Goal: Task Accomplishment & Management: Manage account settings

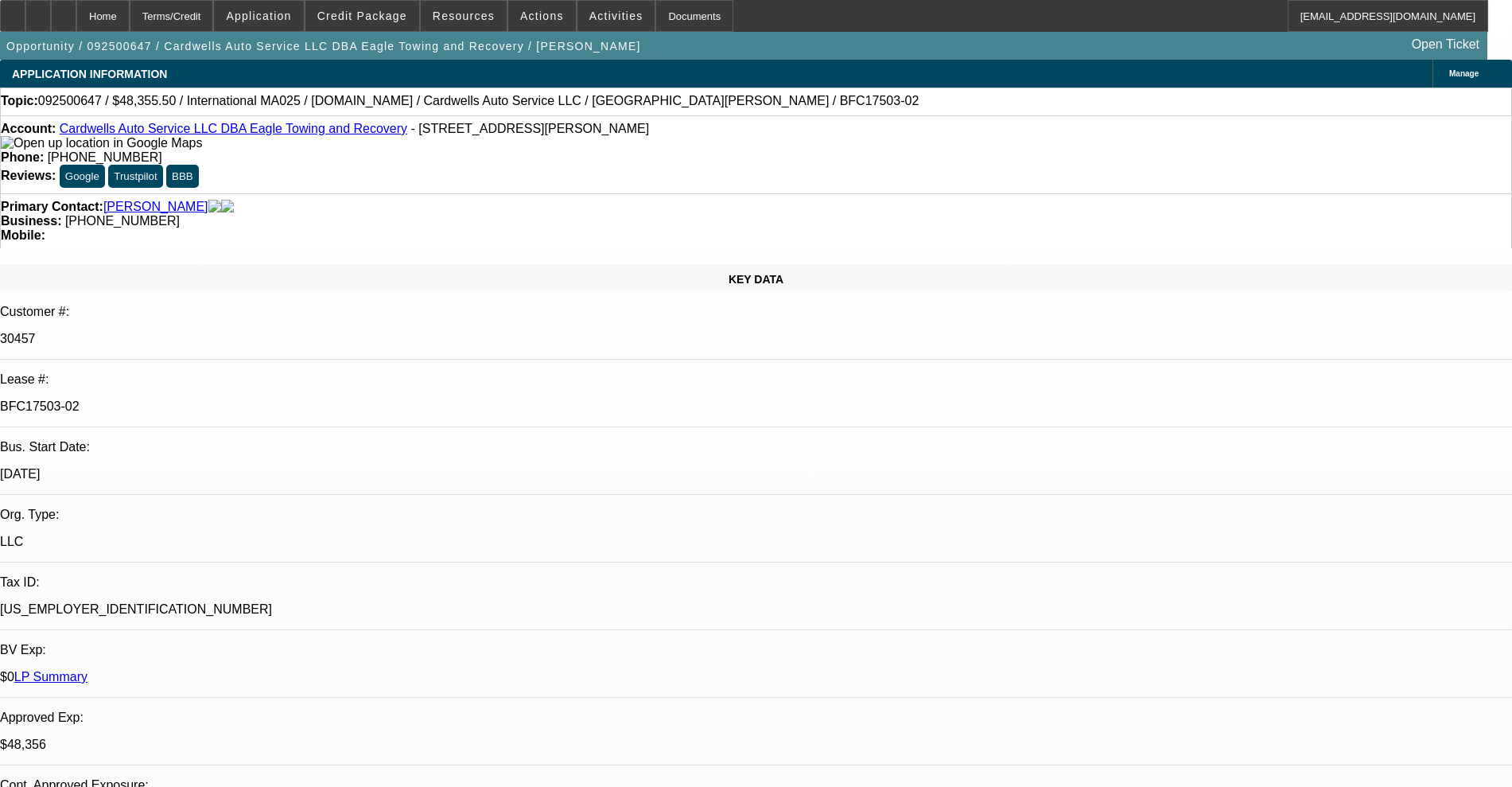
select select "0"
select select "2"
select select "0.1"
select select "4"
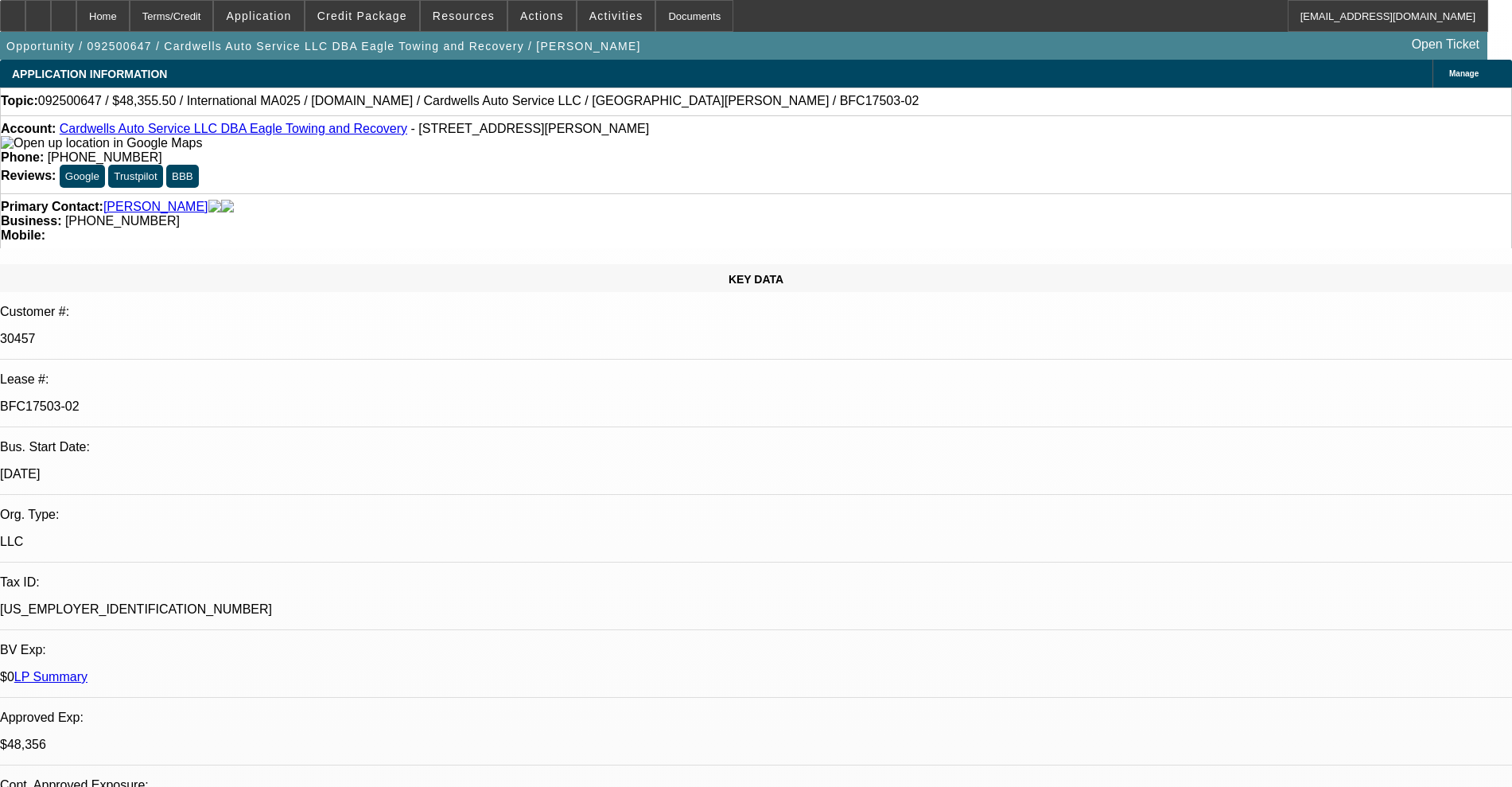
select select "0"
select select "2"
select select "0.1"
select select "4"
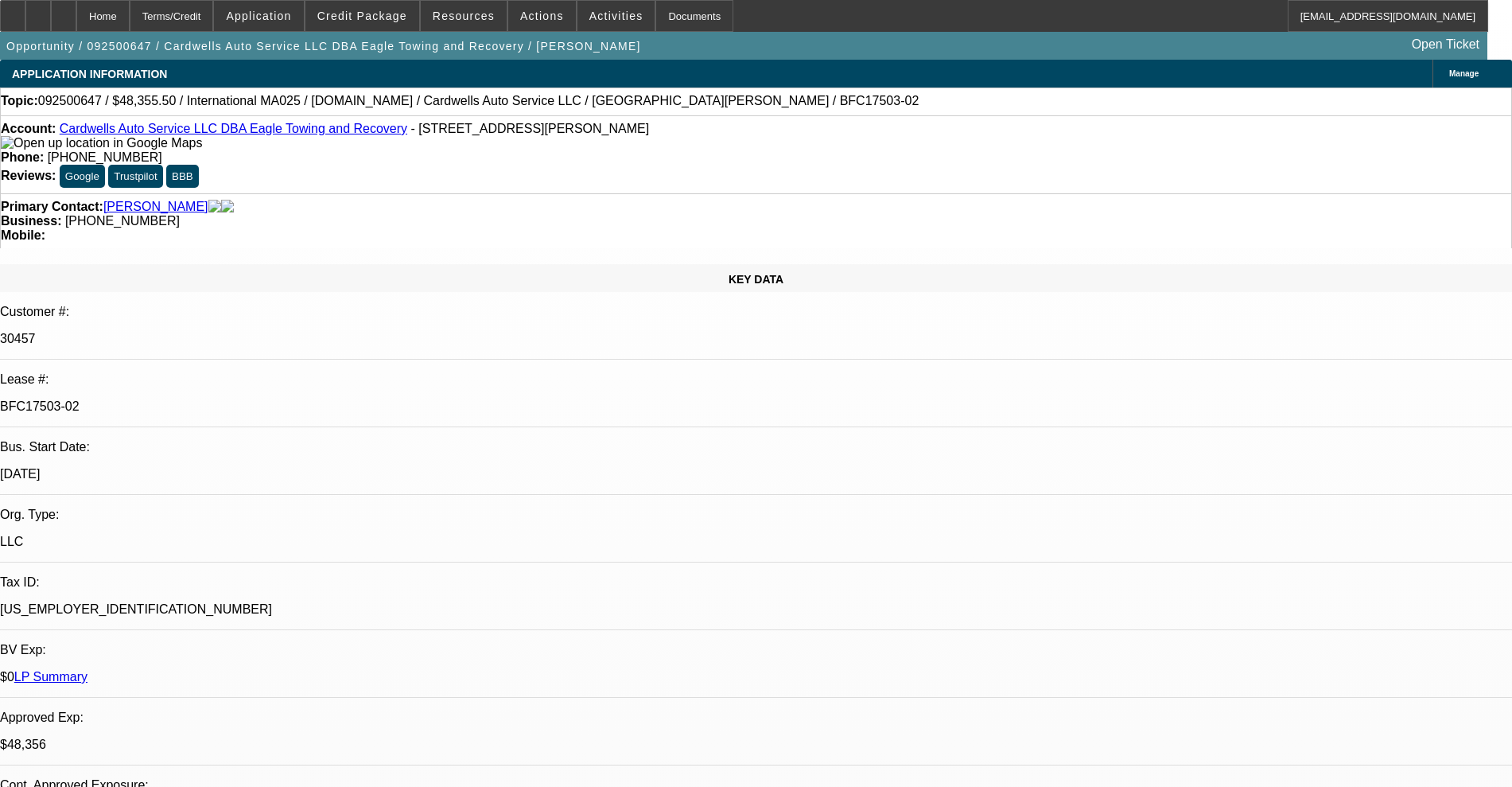
select select "0"
select select "2"
select select "0.1"
select select "4"
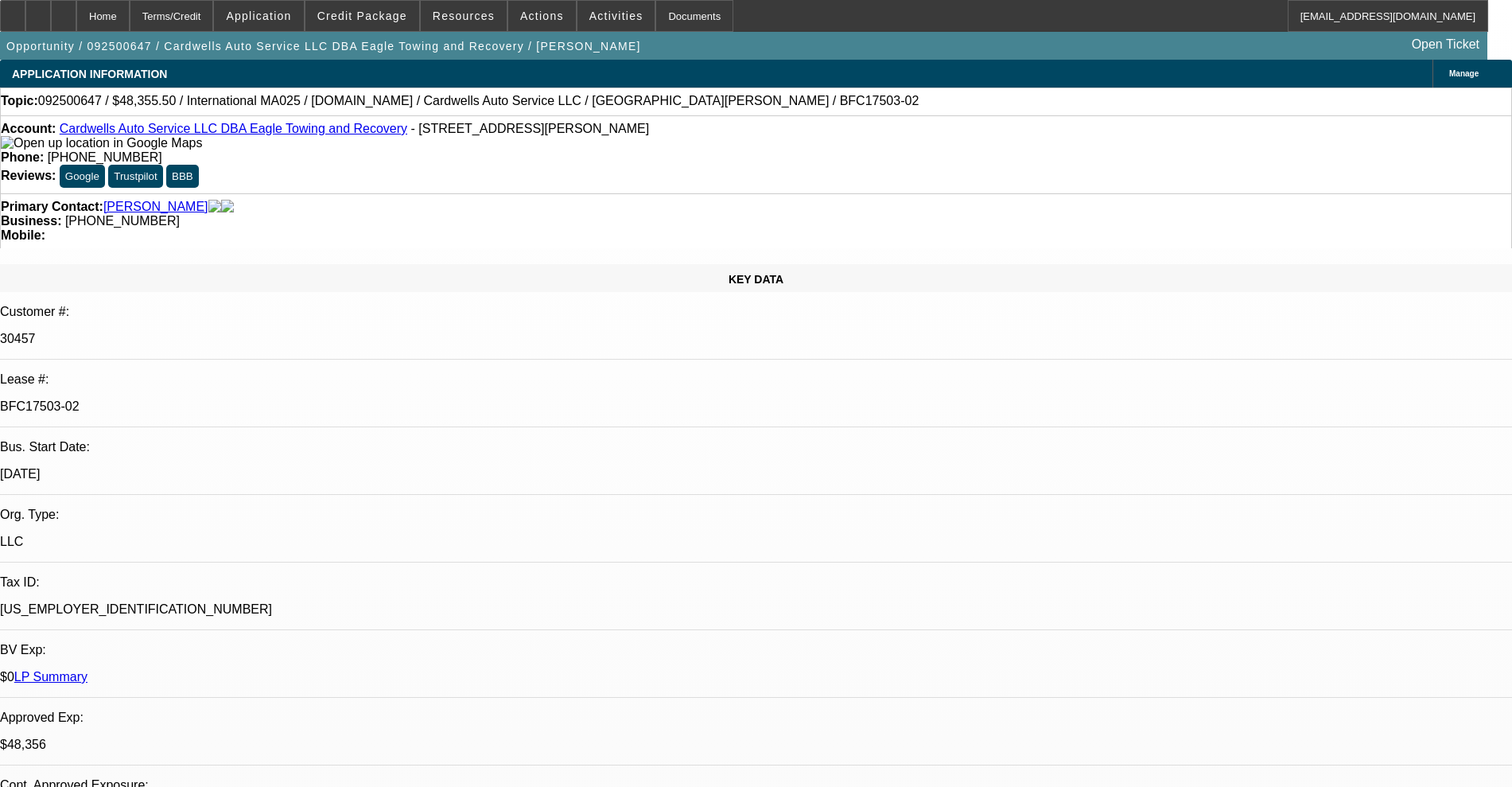
select select "0"
select select "2"
select select "0.1"
select select "4"
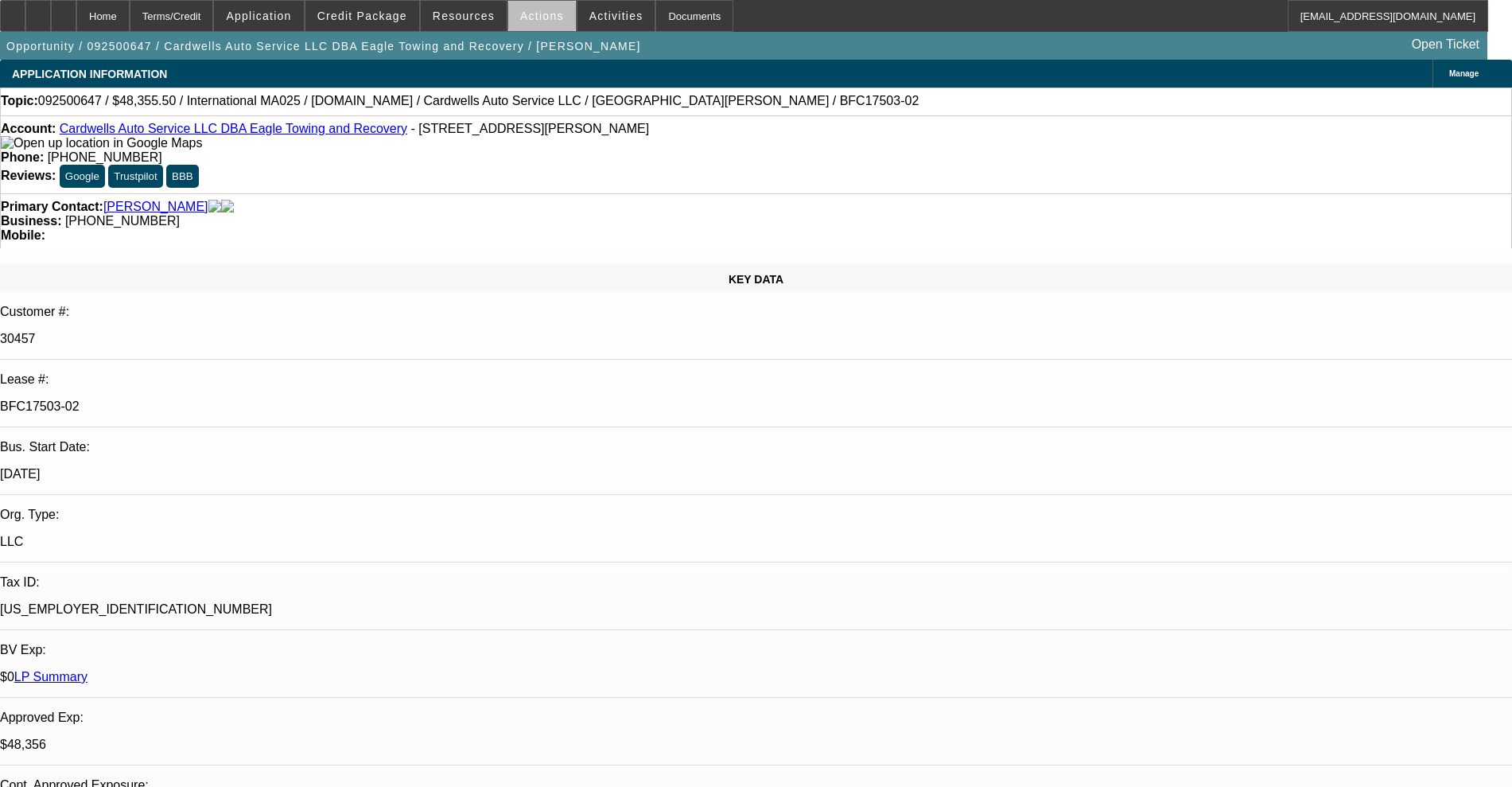
click at [535, 19] on span "Actions" at bounding box center [541, 16] width 44 height 13
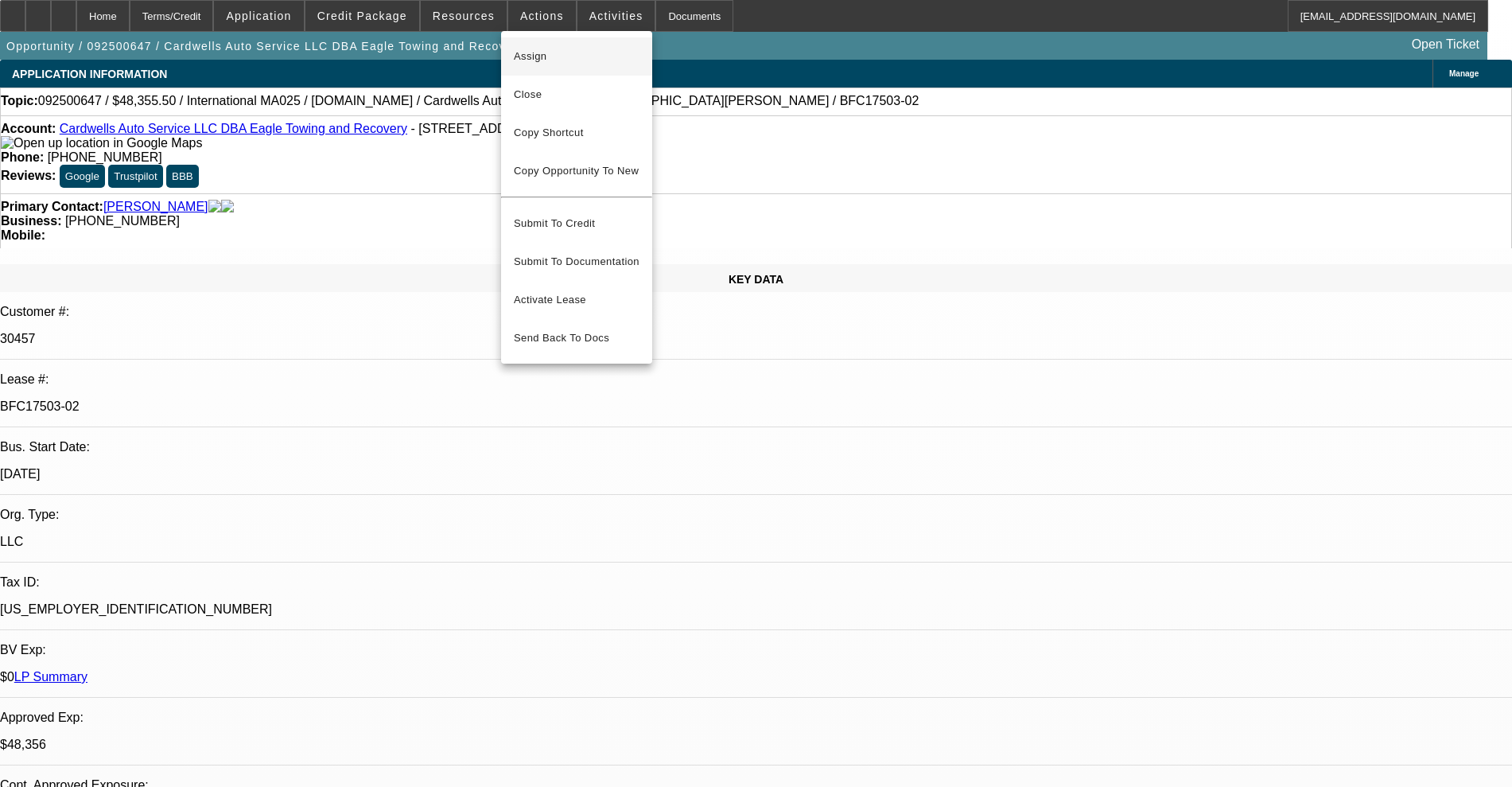
click at [534, 50] on span "Assign" at bounding box center [576, 56] width 126 height 19
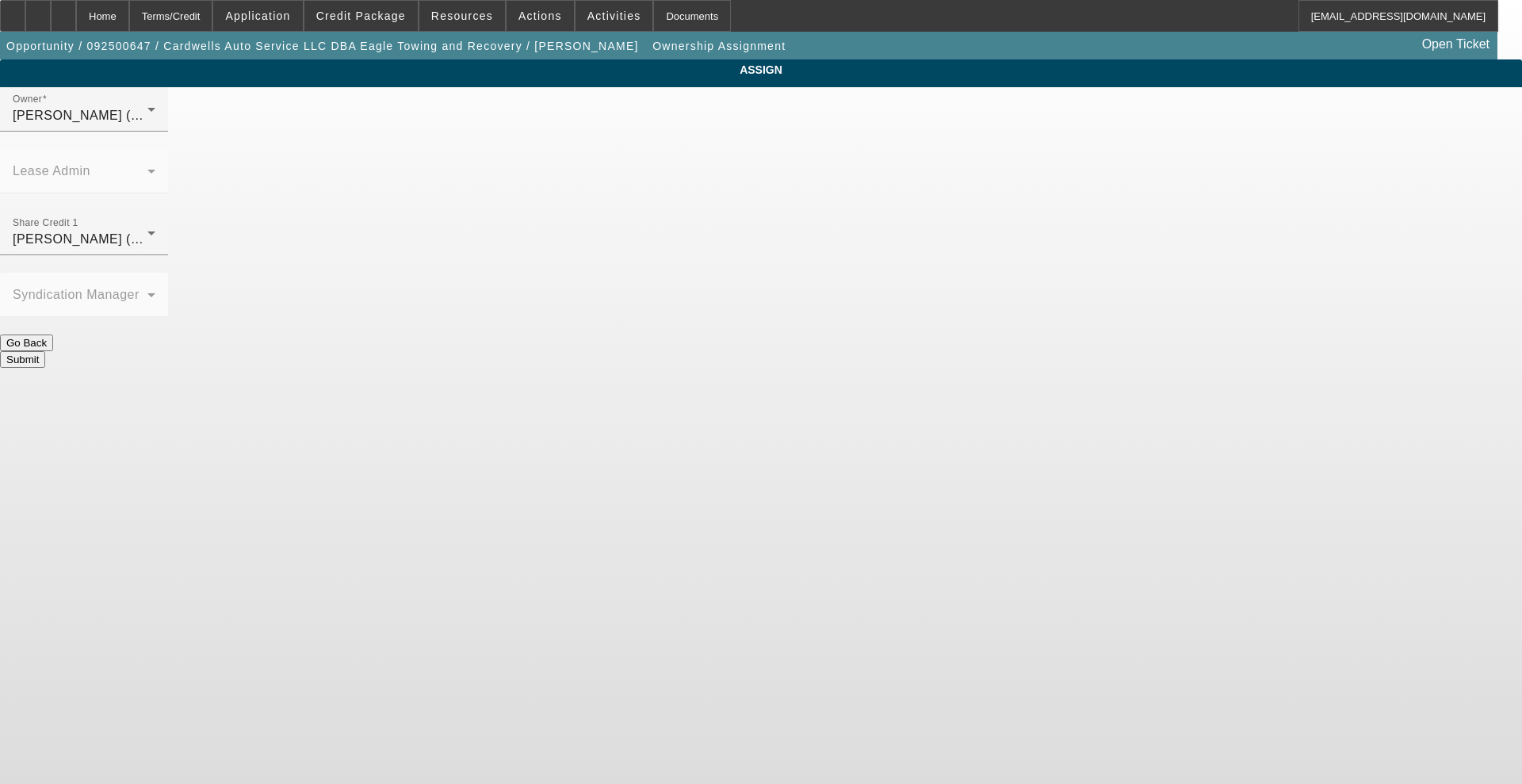
click at [164, 232] on span "Richards, Stephanie (Lvl 3)" at bounding box center [88, 238] width 151 height 13
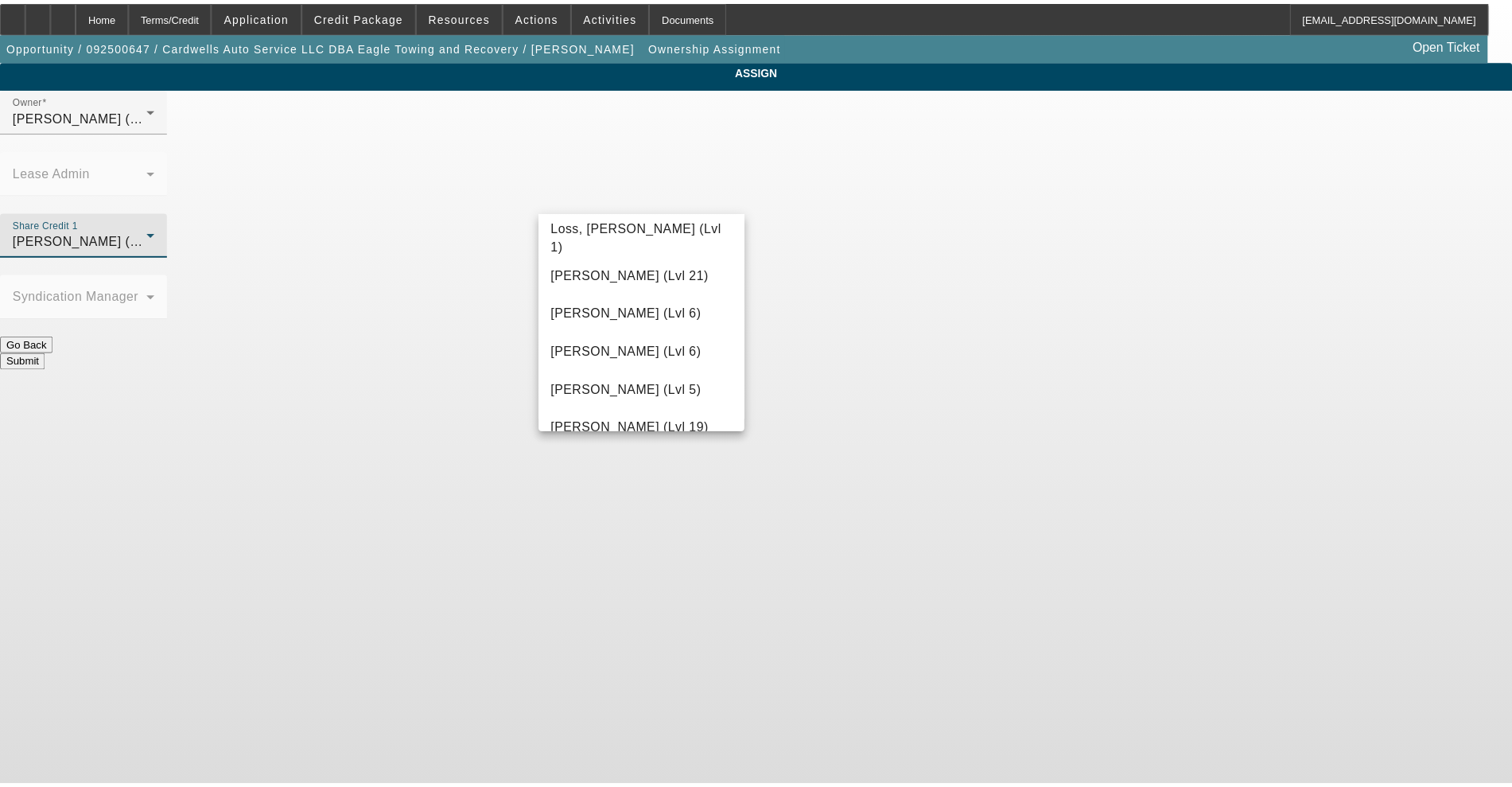
scroll to position [1124, 0]
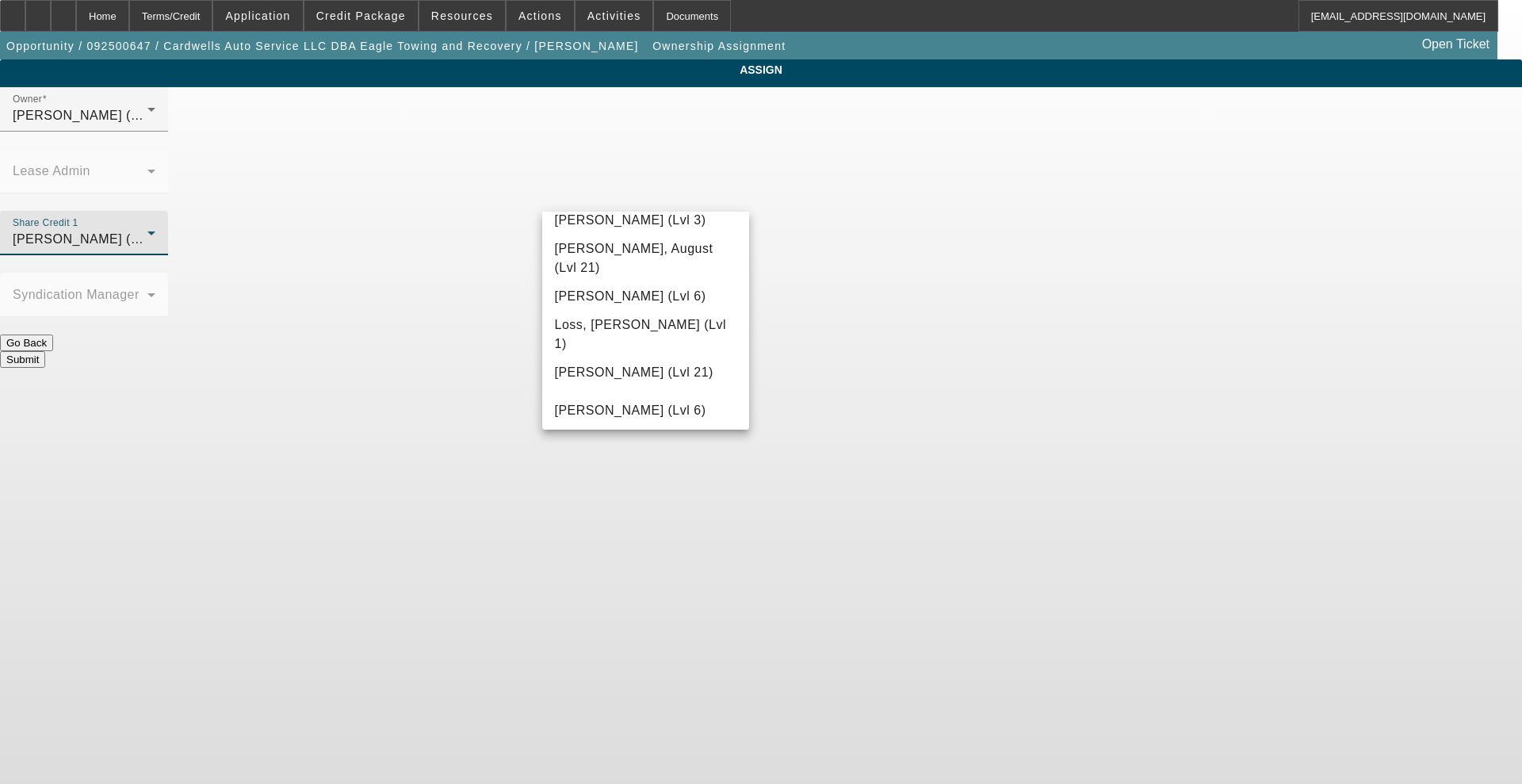
click at [562, 176] on div at bounding box center [761, 392] width 1522 height 784
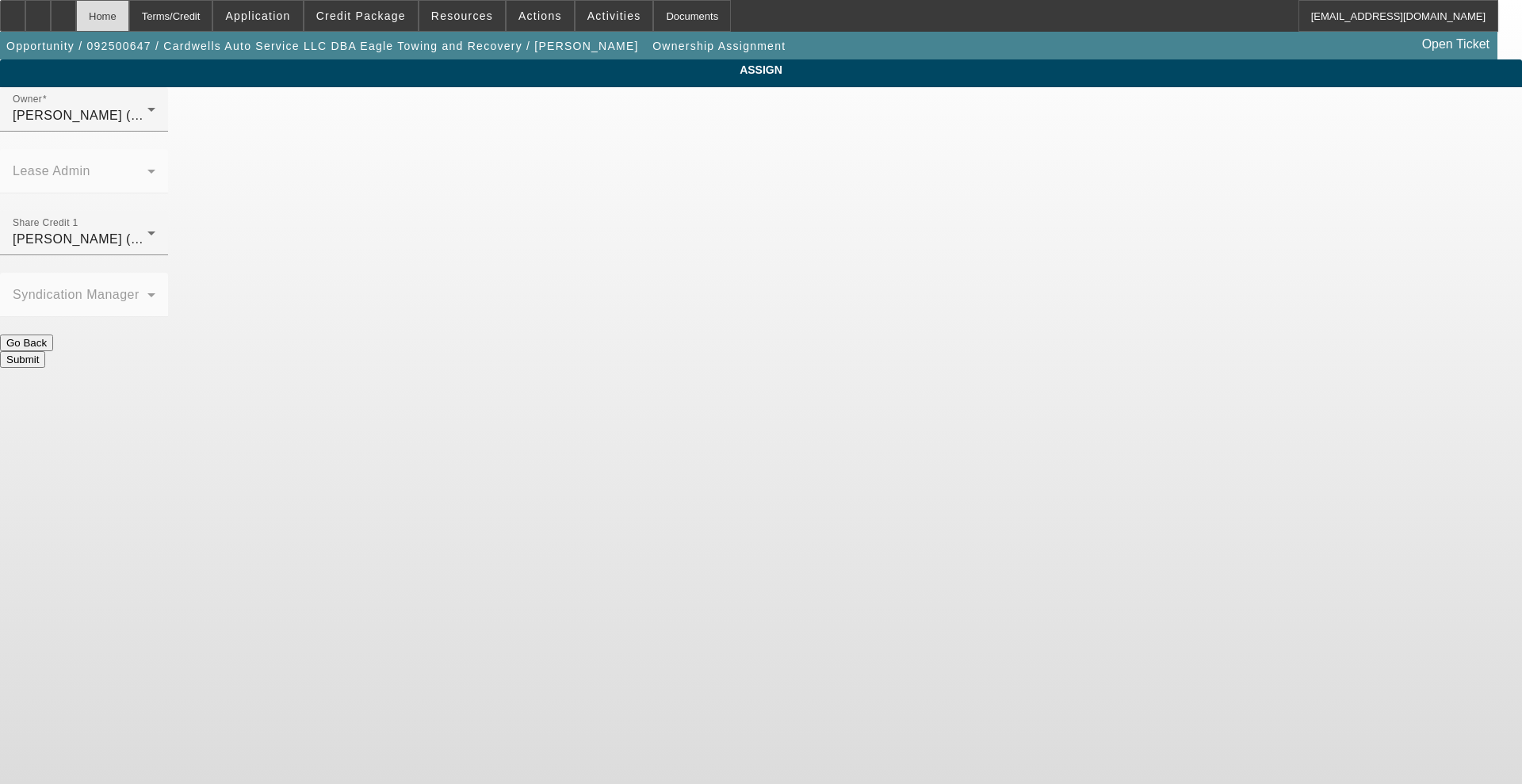
click at [129, 15] on div "Home" at bounding box center [102, 15] width 53 height 31
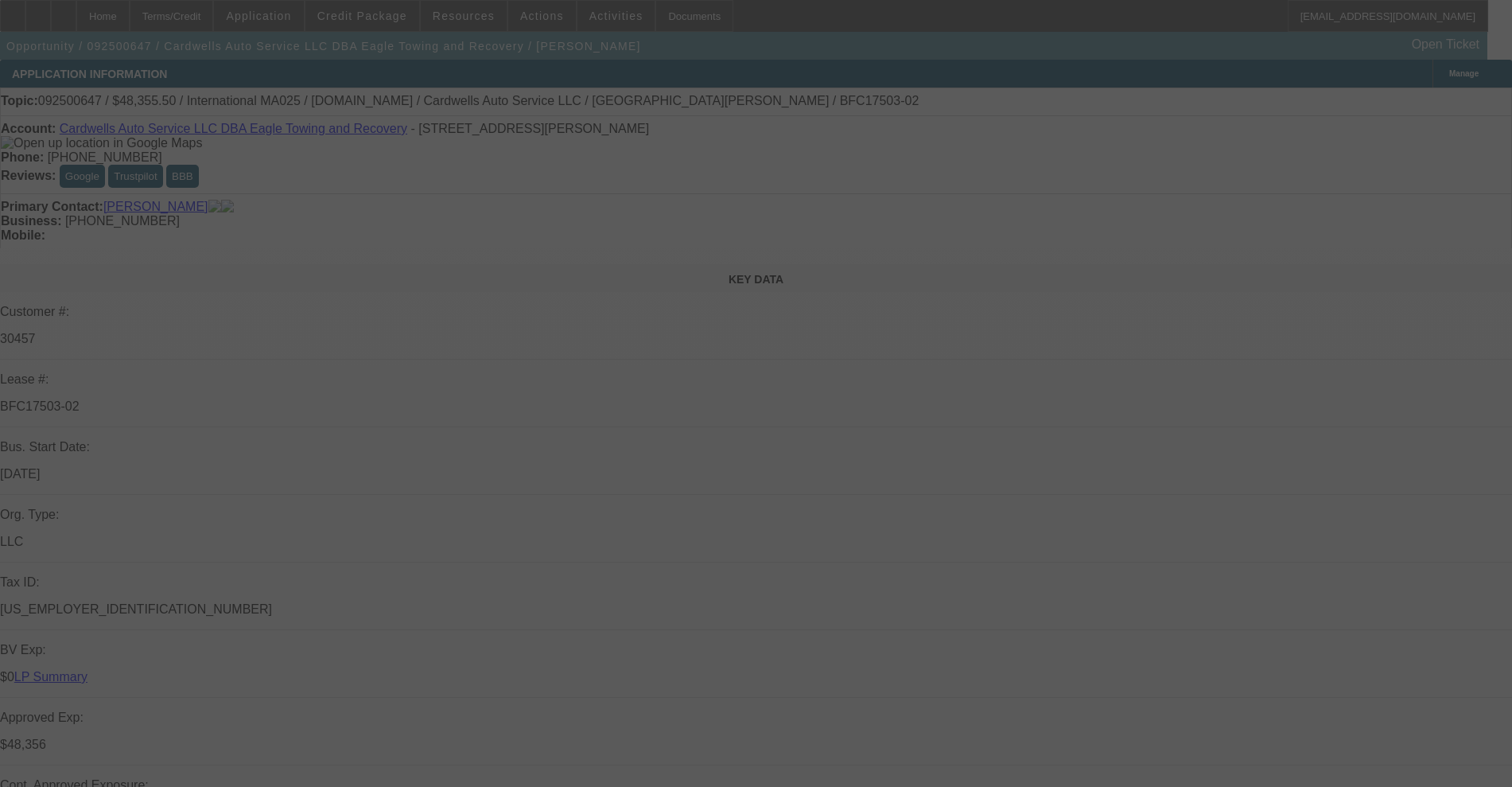
select select "0"
select select "2"
select select "0.1"
select select "4"
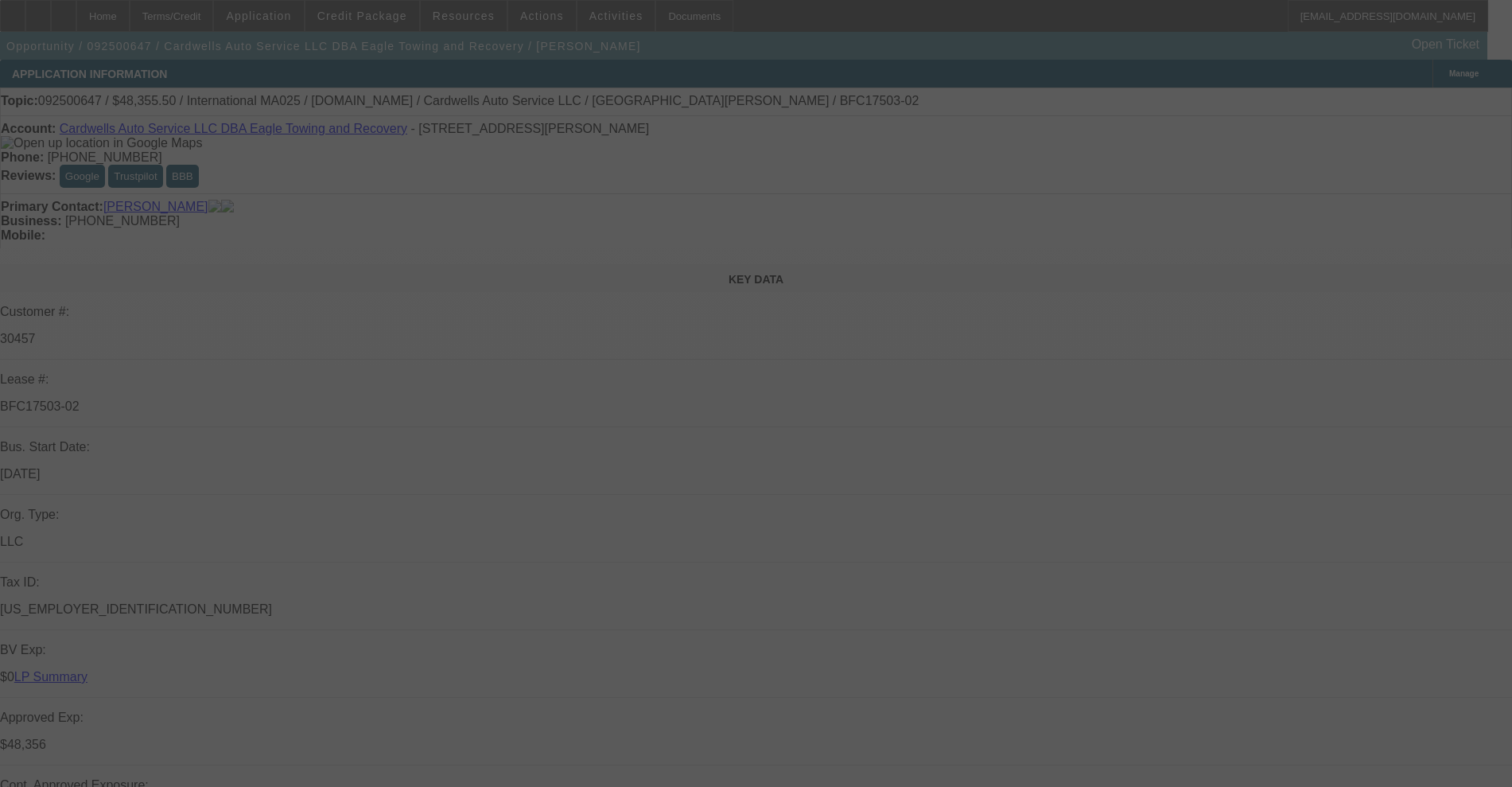
select select "0"
select select "2"
select select "0.1"
select select "4"
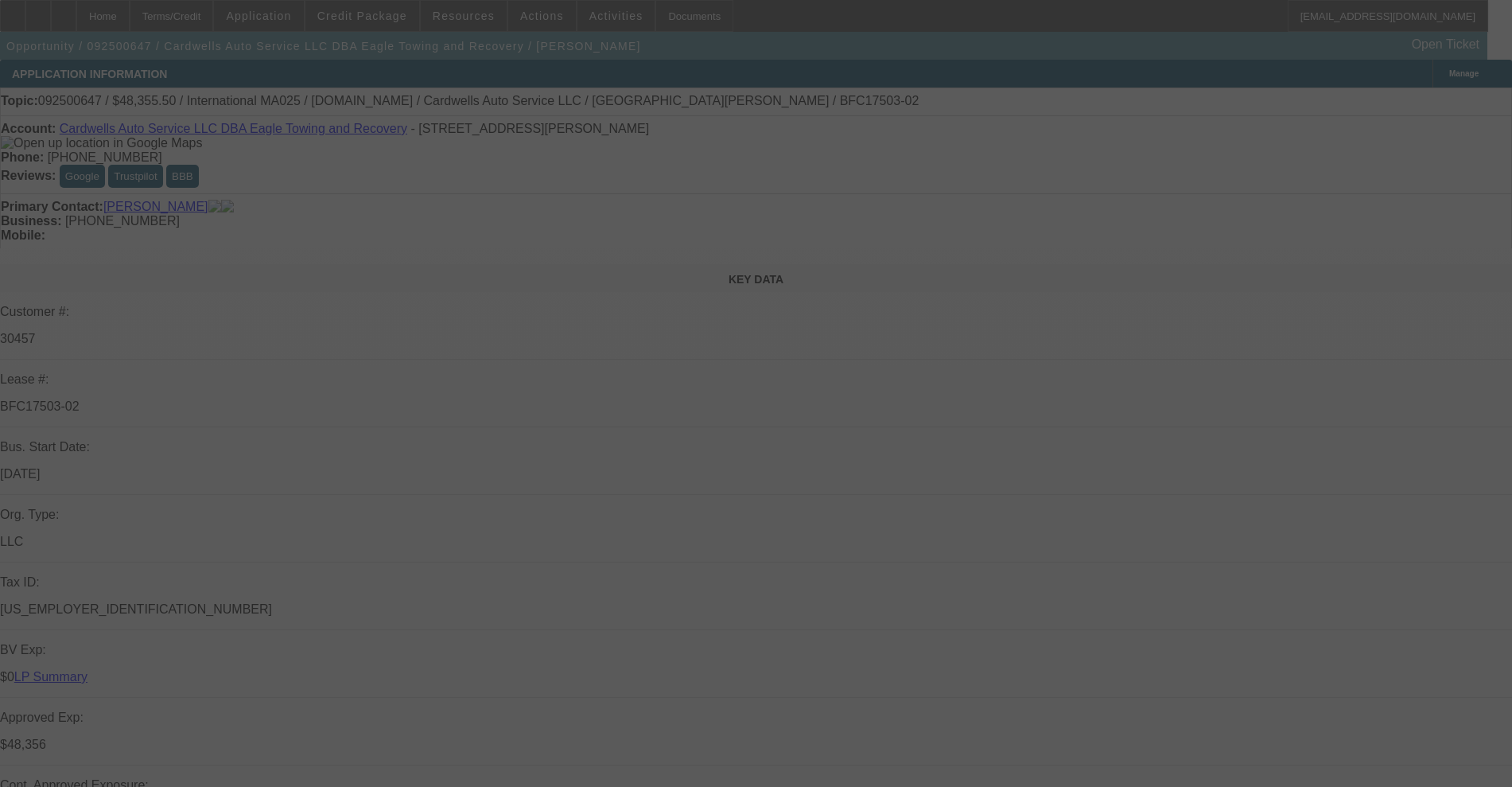
select select "0"
select select "2"
select select "0.1"
select select "4"
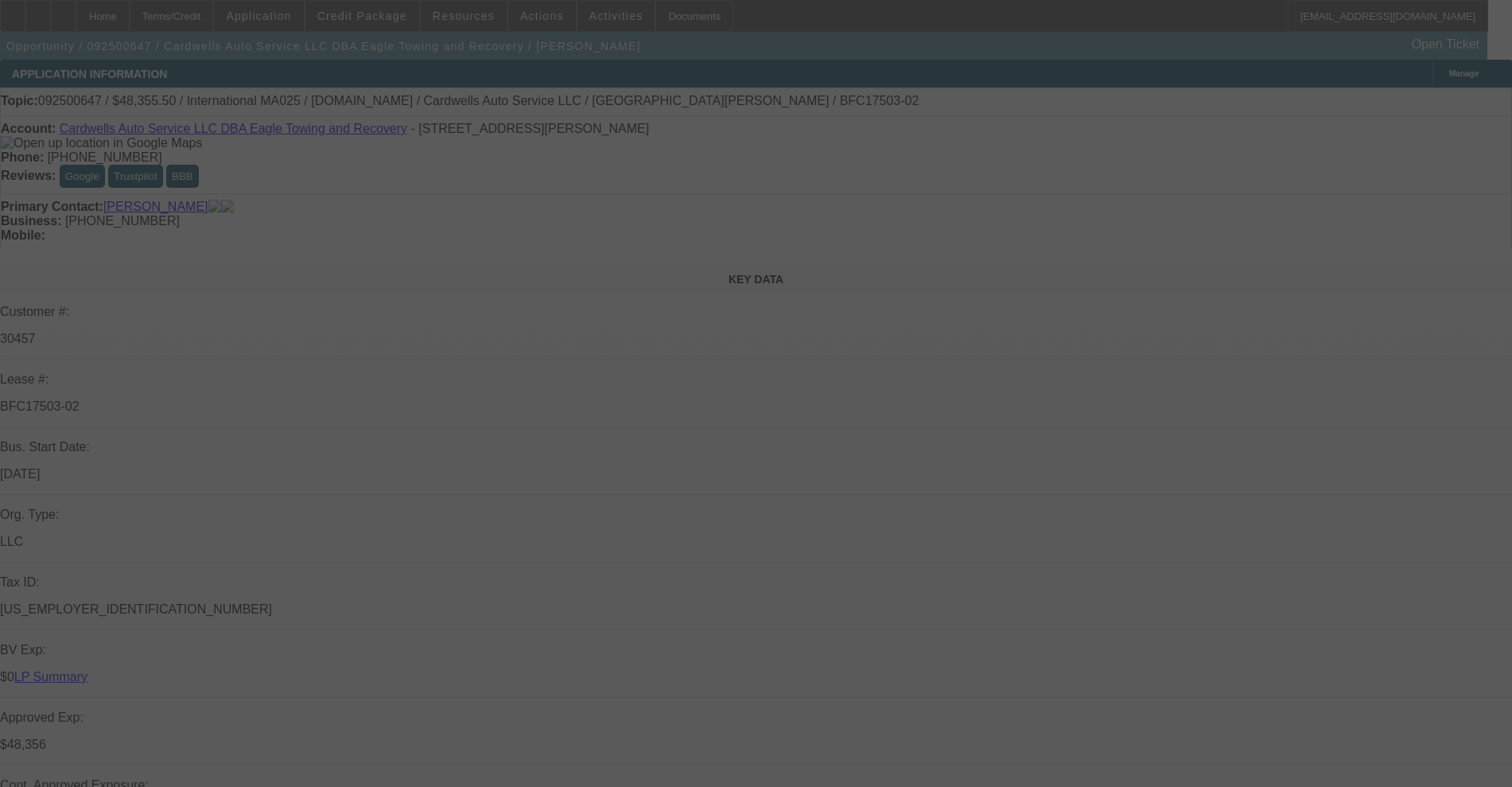
select select "0"
select select "2"
select select "0.1"
select select "4"
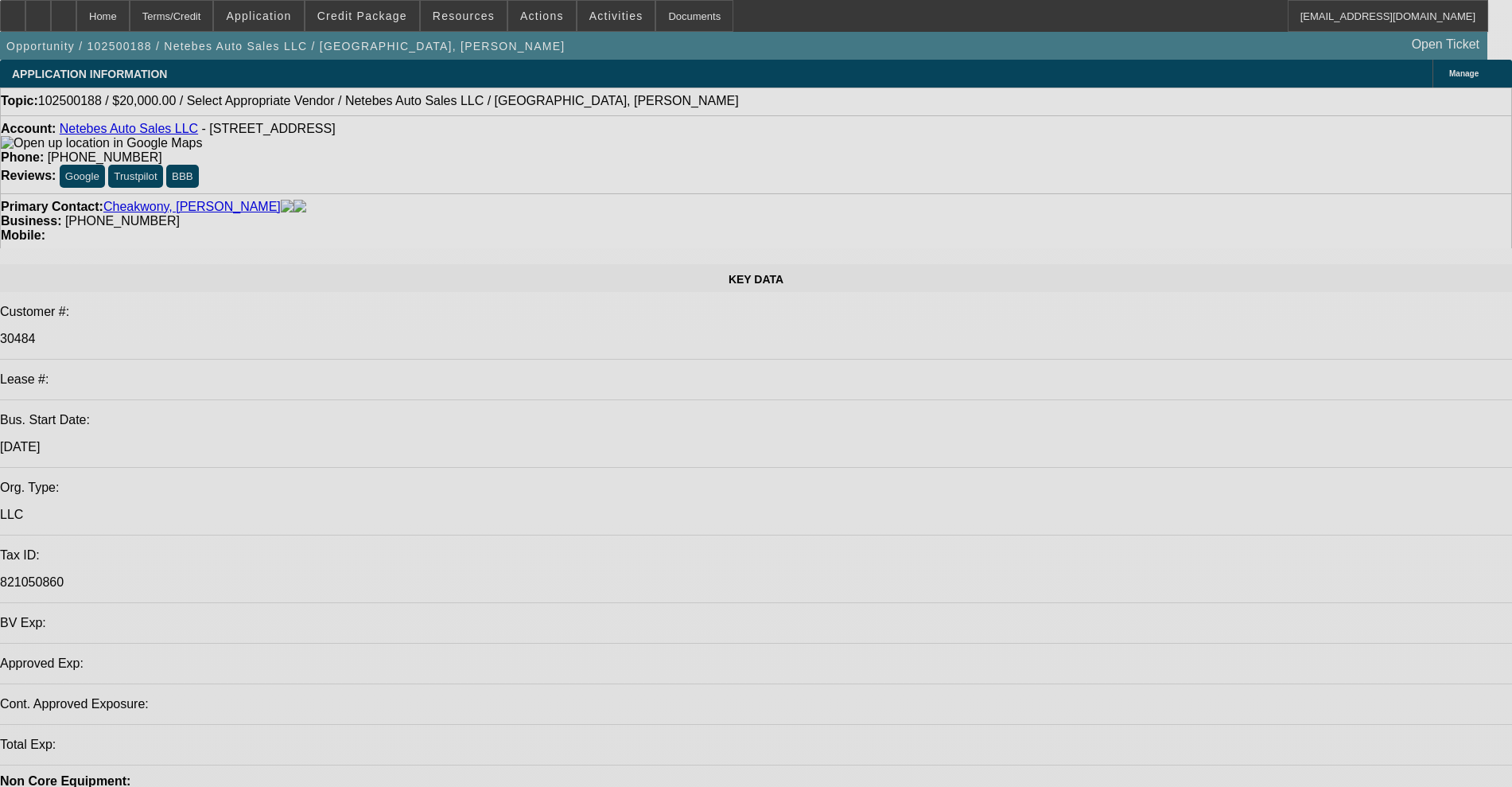
select select "0"
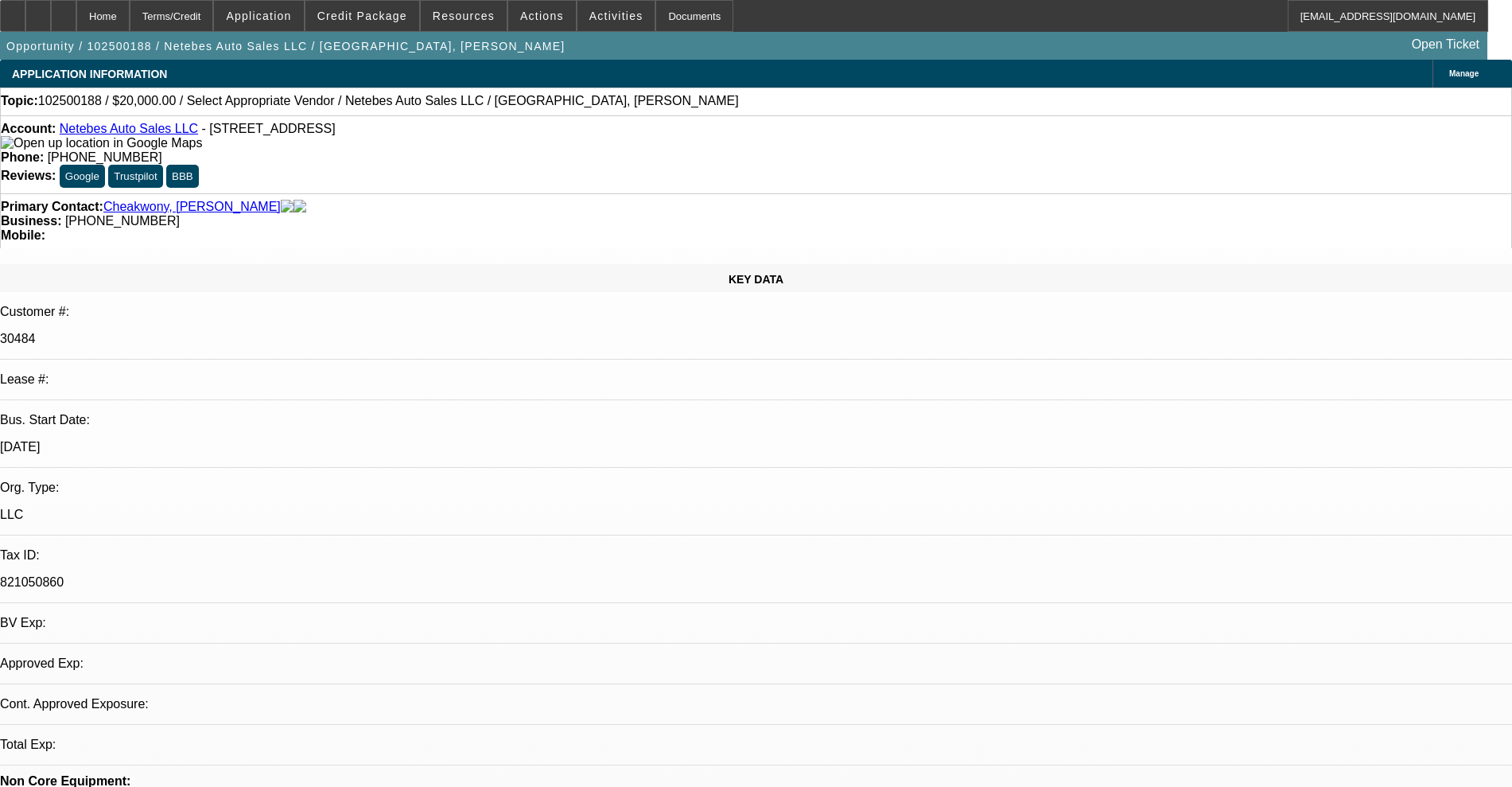
select select "2"
select select "0.1"
select select "4"
click at [51, 11] on div at bounding box center [38, 15] width 25 height 31
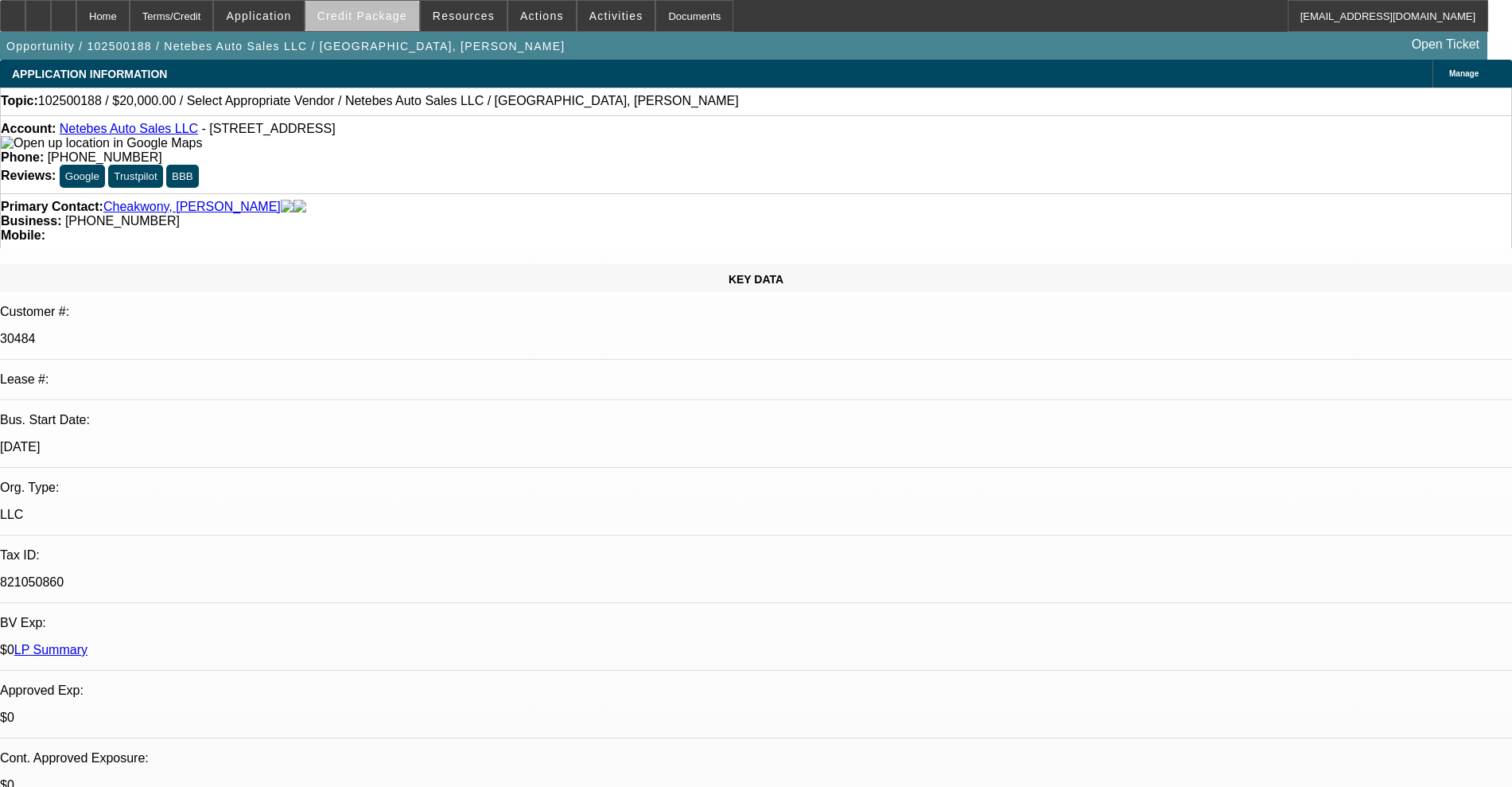
click at [403, 21] on span "Credit Package" at bounding box center [362, 16] width 90 height 13
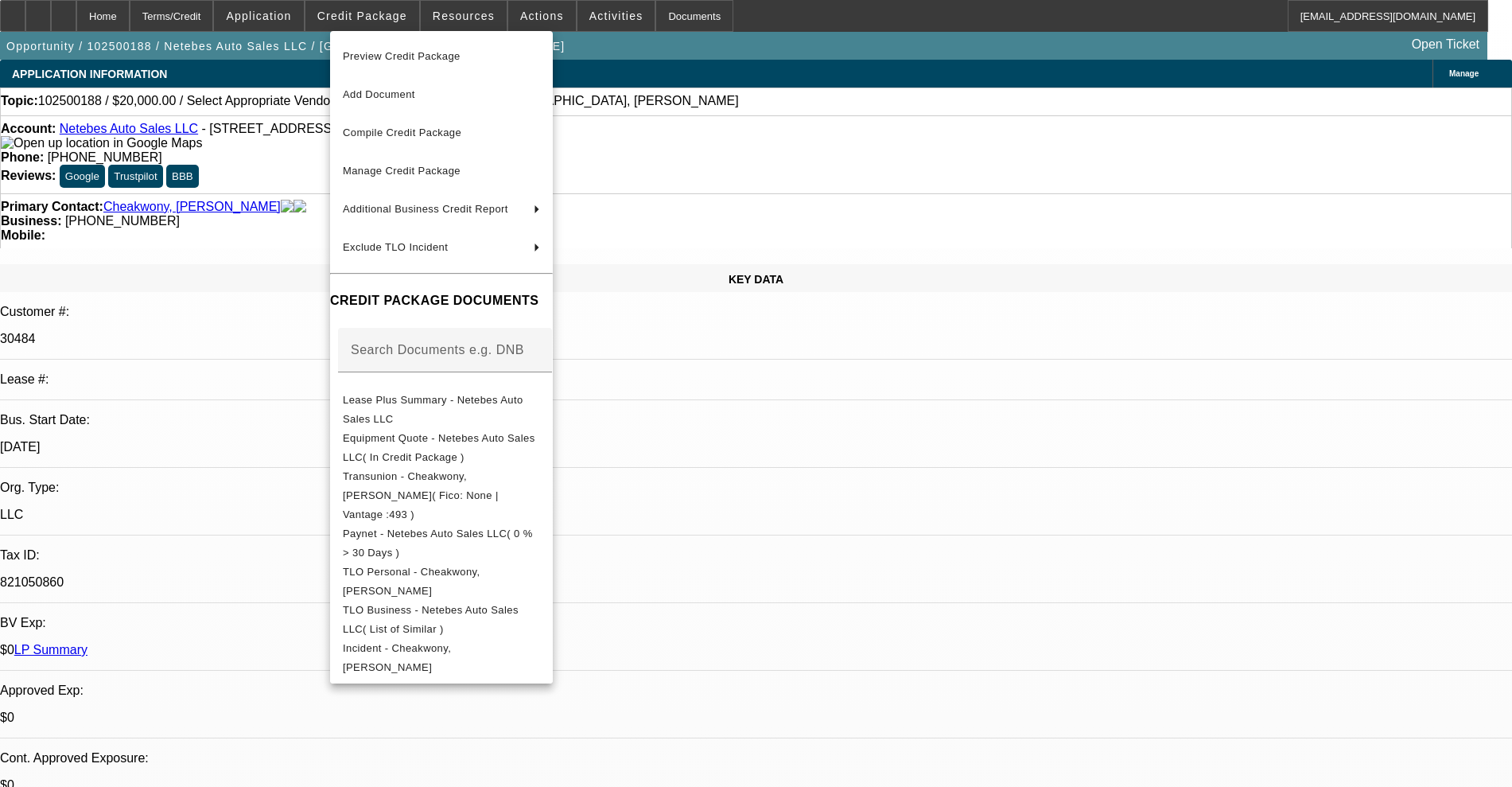
click at [61, 20] on div at bounding box center [756, 394] width 1512 height 787
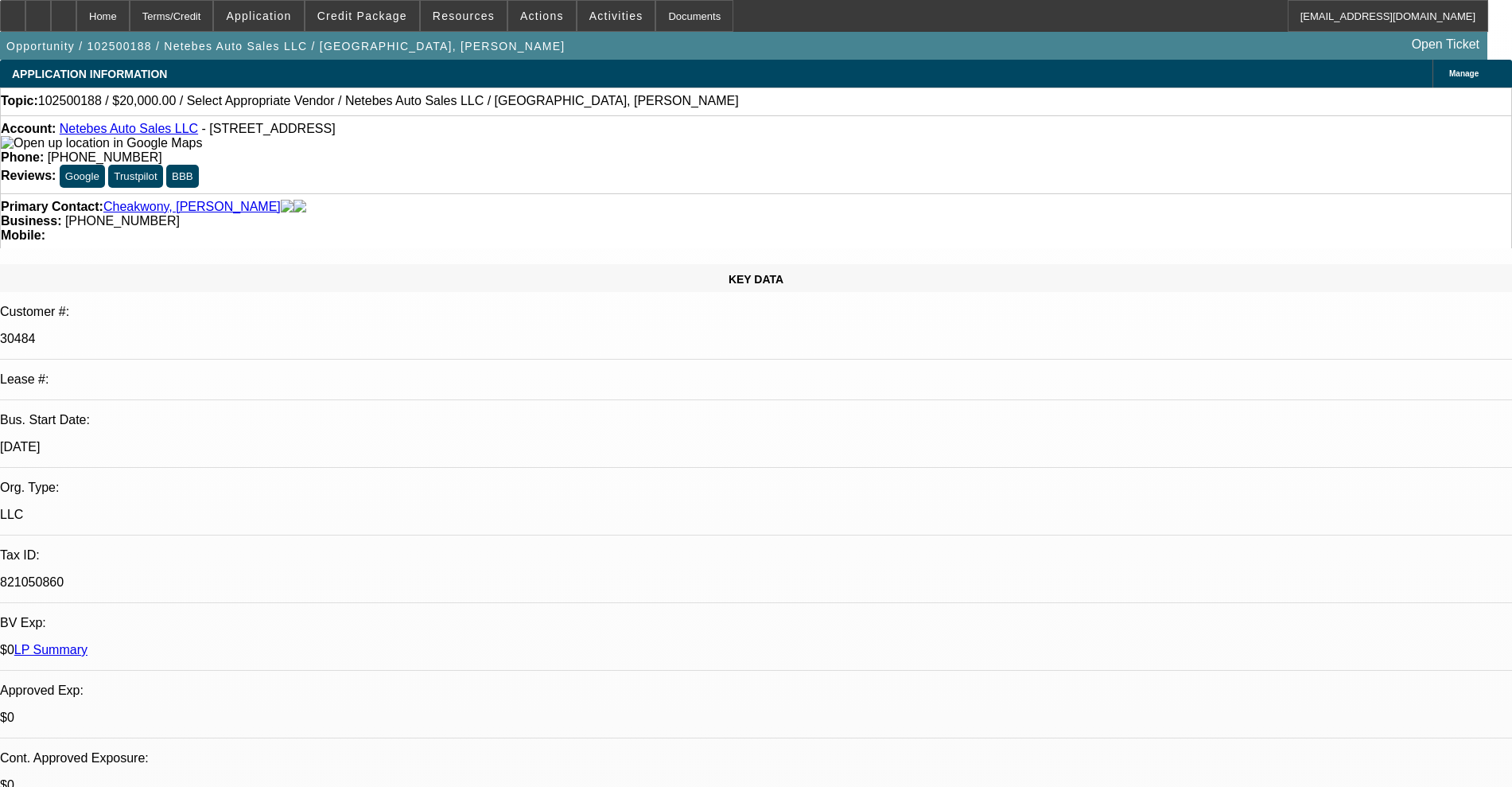
click at [39, 11] on icon at bounding box center [39, 11] width 0 height 0
